Goal: Information Seeking & Learning: Check status

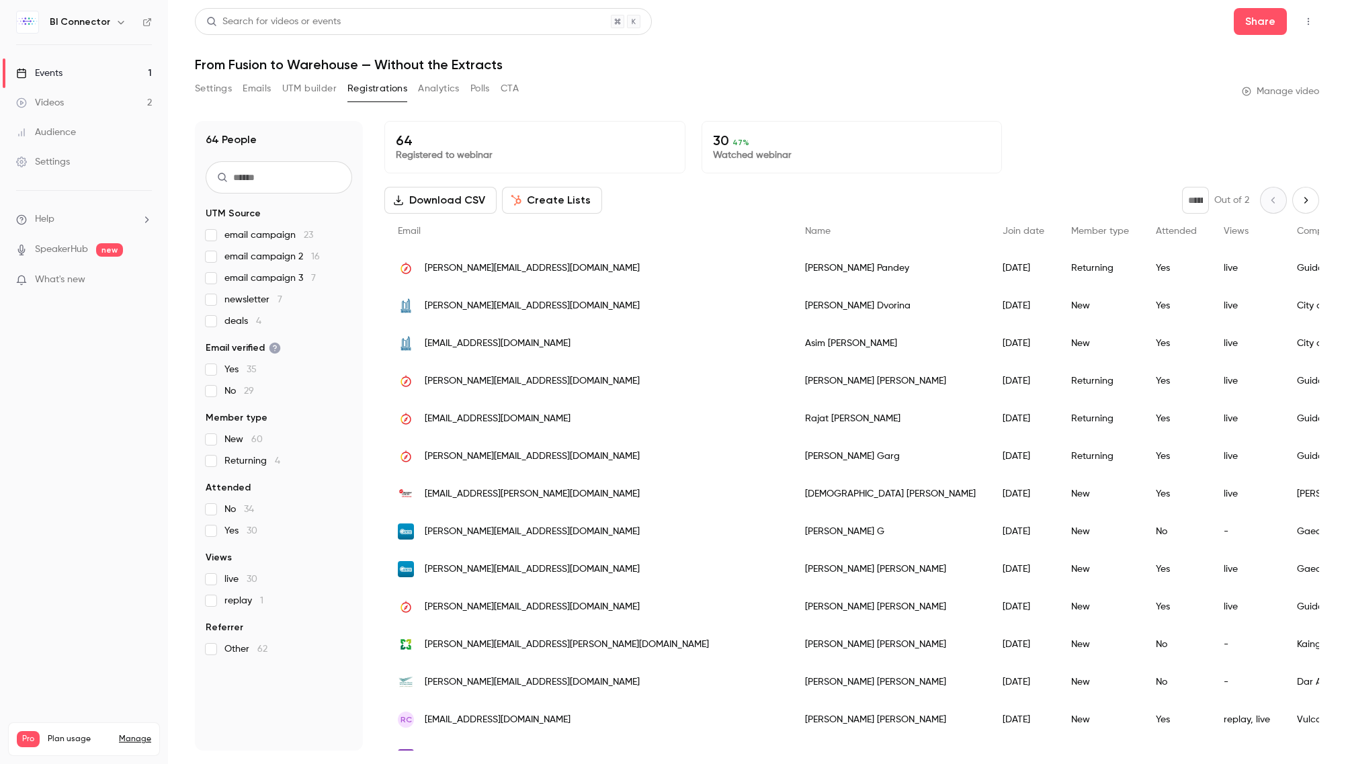
click at [440, 92] on button "Analytics" at bounding box center [439, 89] width 42 height 22
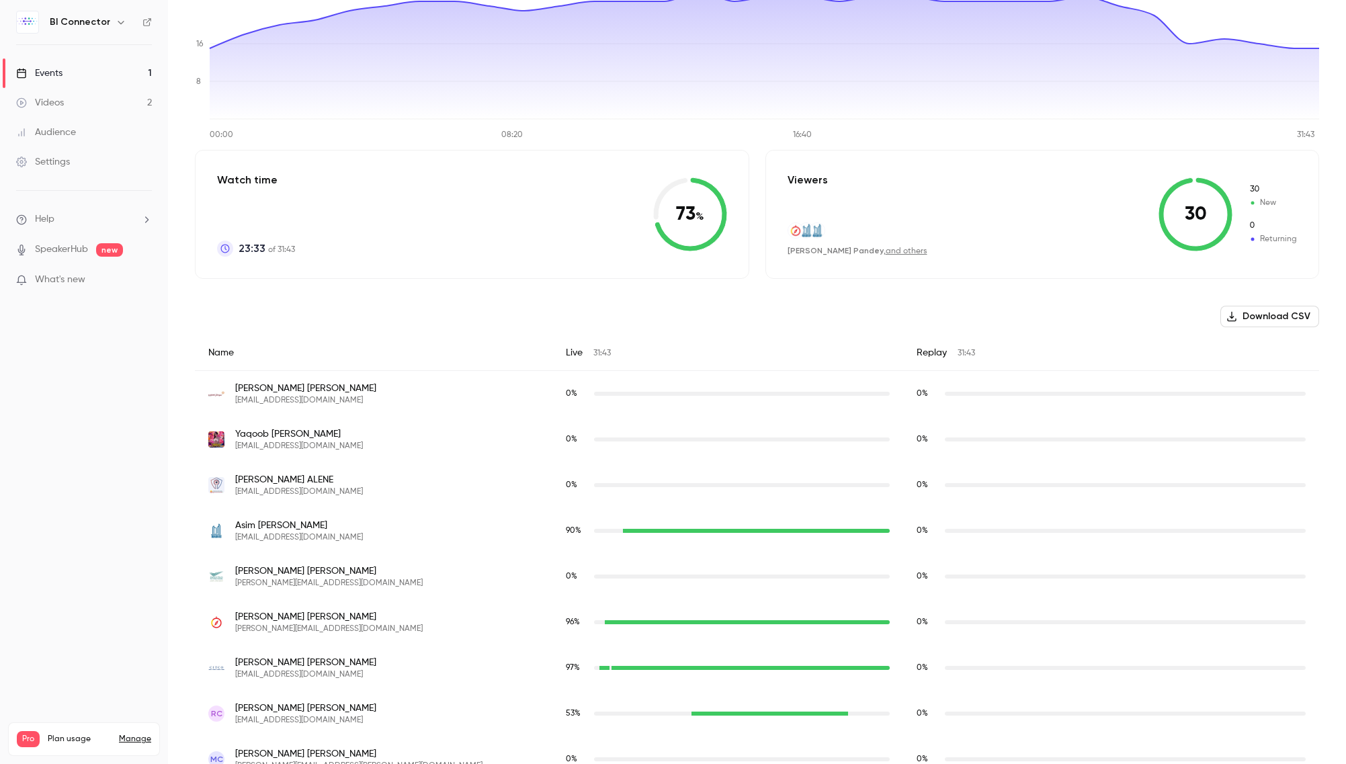
scroll to position [194, 0]
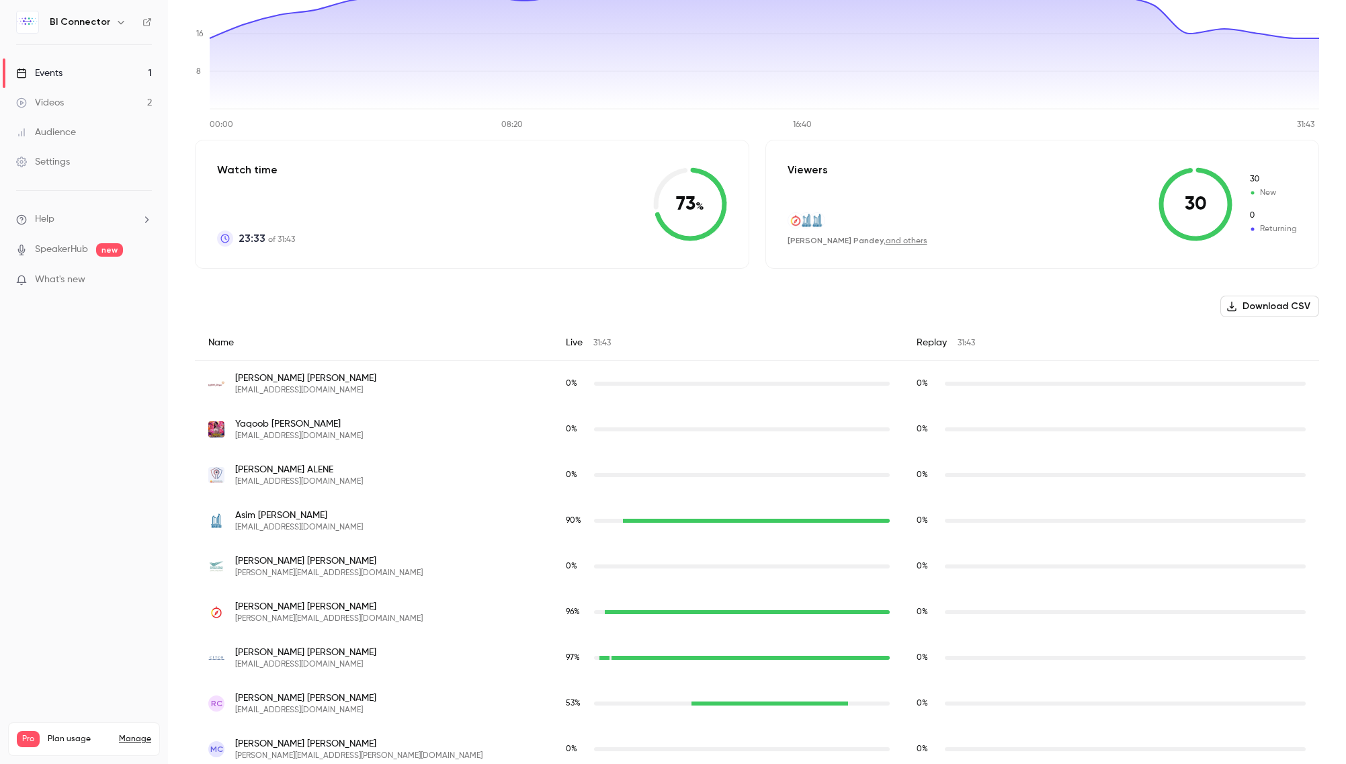
click at [902, 237] on link "and others" at bounding box center [907, 241] width 42 height 8
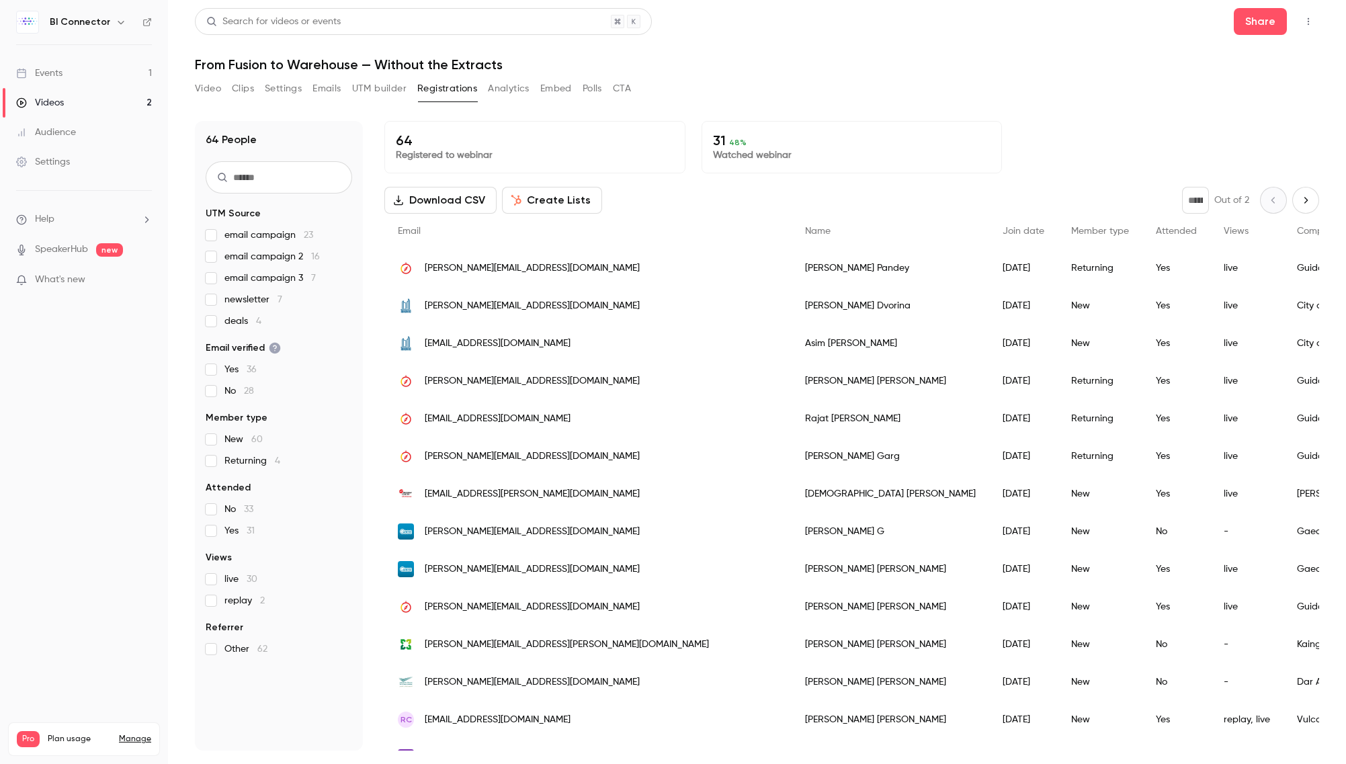
click at [1156, 235] on span "Attended" at bounding box center [1176, 230] width 41 height 9
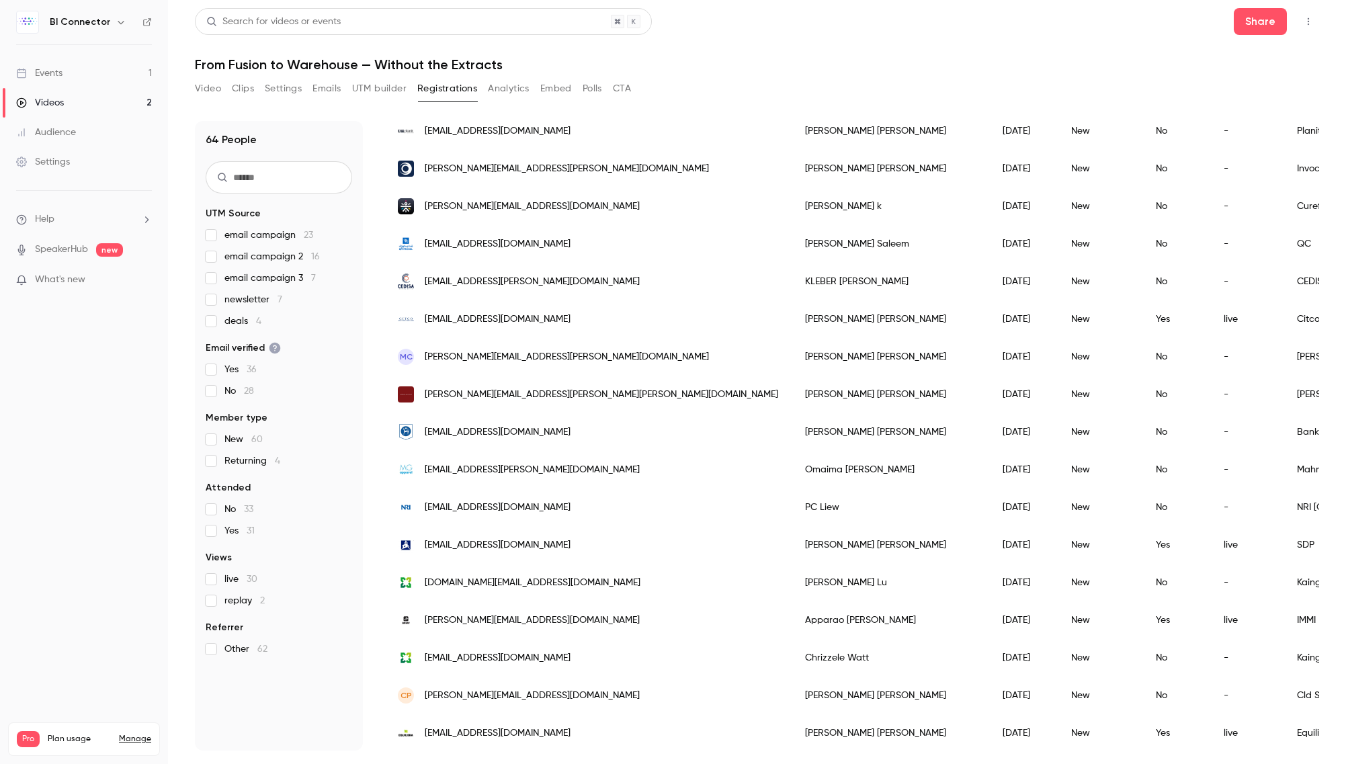
scroll to position [1380, 0]
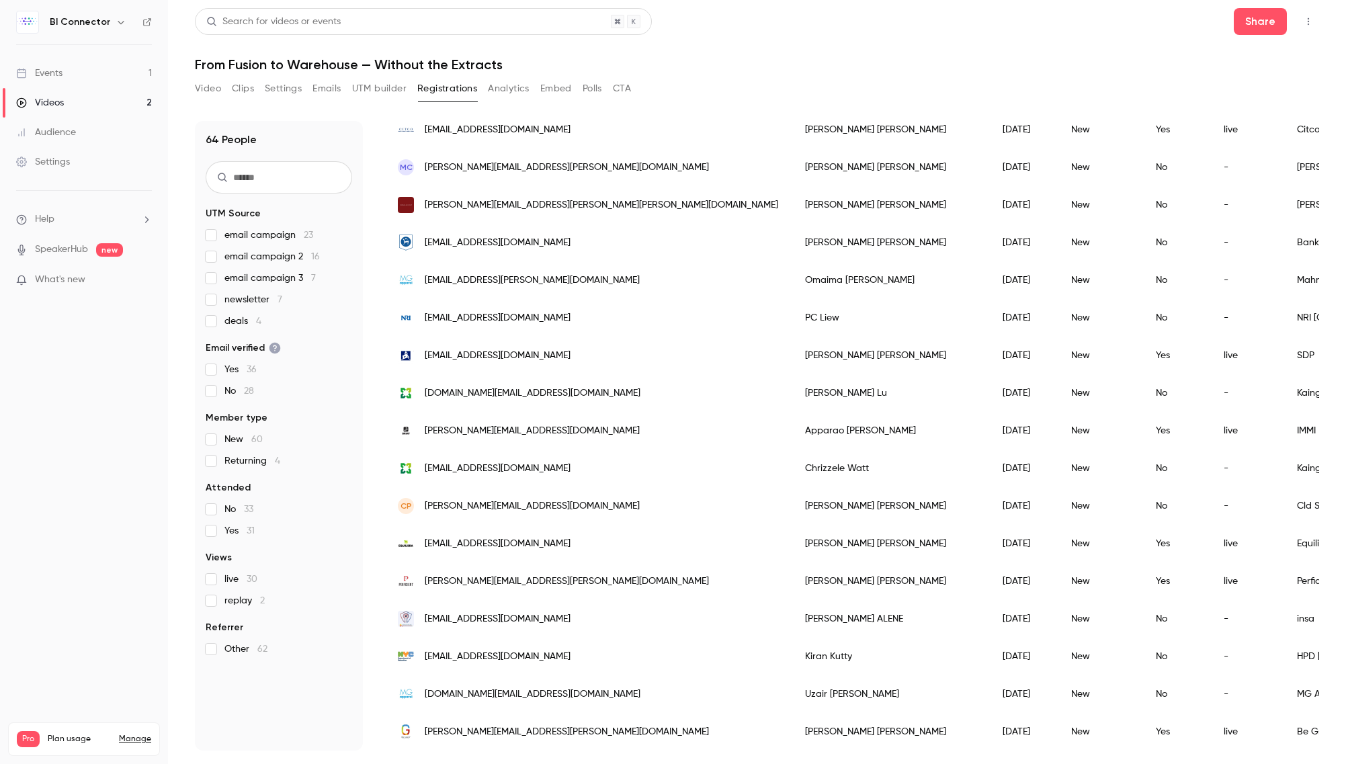
click at [328, 87] on button "Emails" at bounding box center [326, 89] width 28 height 22
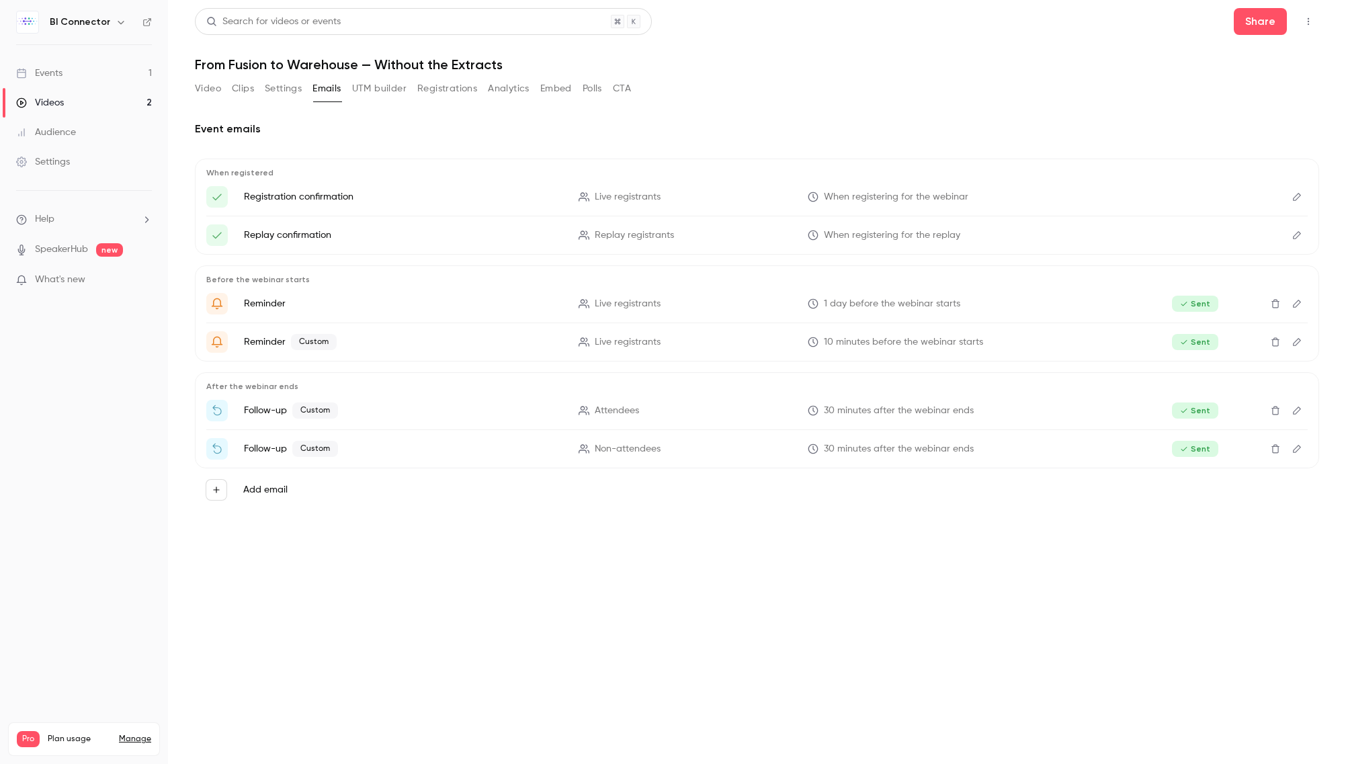
click at [1191, 408] on span "Sent" at bounding box center [1195, 411] width 46 height 16
